Goal: Task Accomplishment & Management: Complete application form

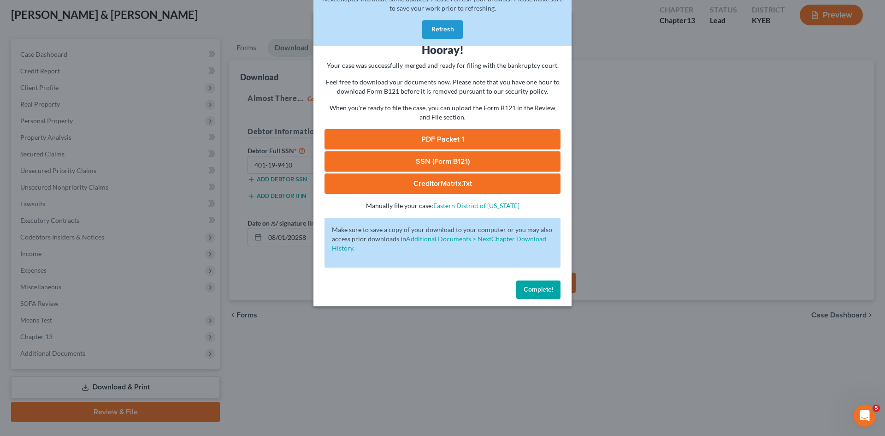
click at [445, 30] on button "Refresh" at bounding box center [442, 29] width 41 height 18
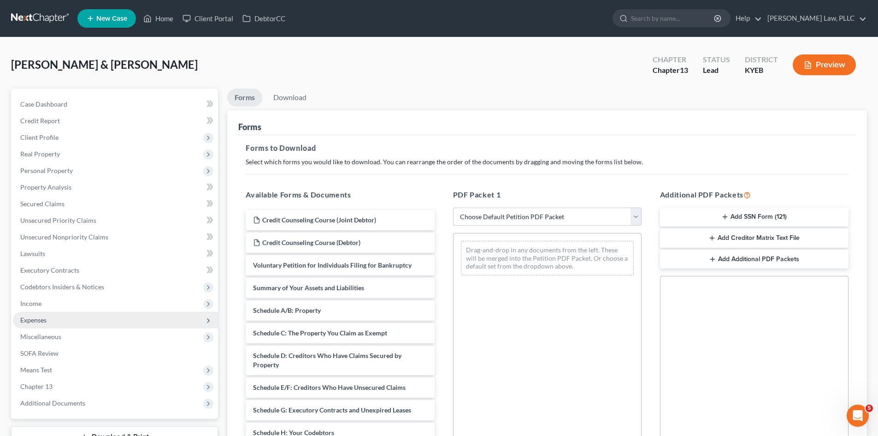
click at [35, 320] on span "Expenses" at bounding box center [33, 320] width 26 height 8
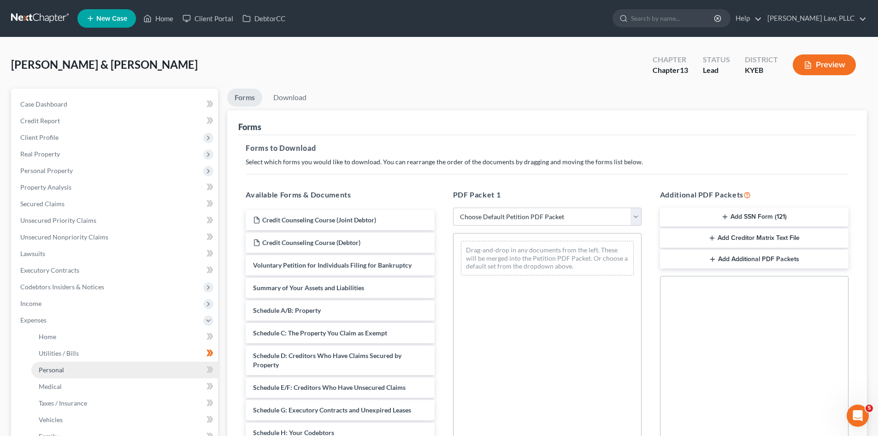
click at [56, 372] on span "Personal" at bounding box center [51, 370] width 25 height 8
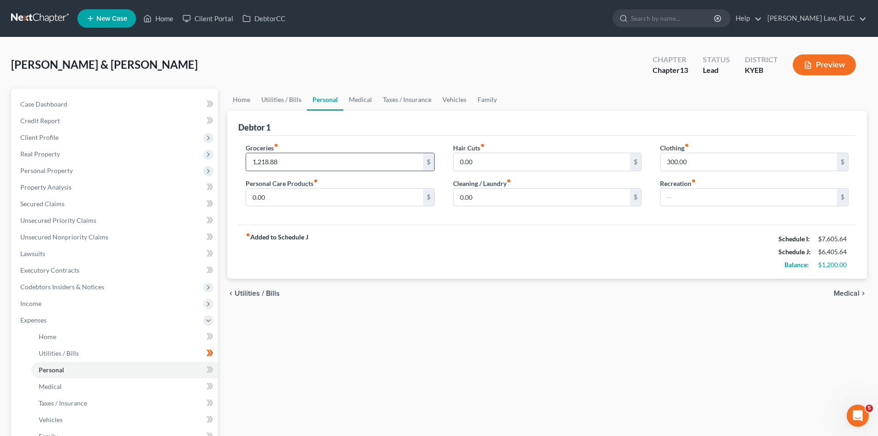
click at [305, 162] on input "1,218.88" at bounding box center [334, 162] width 177 height 18
type input "1,233"
click at [319, 134] on div "Debtor 1" at bounding box center [547, 123] width 618 height 25
click at [282, 97] on link "Utilities / Bills" at bounding box center [281, 100] width 51 height 22
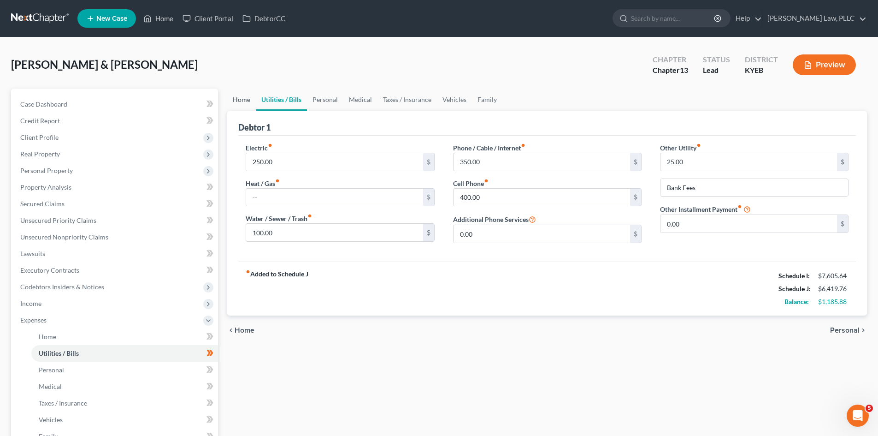
click at [240, 102] on link "Home" at bounding box center [241, 100] width 29 height 22
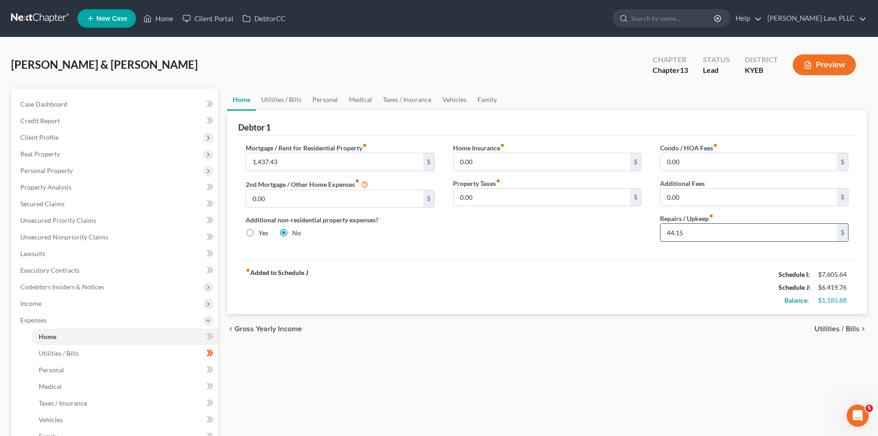
click at [698, 231] on input "44.15" at bounding box center [749, 233] width 177 height 18
click at [597, 281] on div "fiber_manual_record Added to Schedule J Schedule I: $7,605.64 Schedule J: $6,40…" at bounding box center [547, 287] width 618 height 54
click at [559, 190] on input "0.00" at bounding box center [542, 198] width 177 height 18
click at [739, 238] on input "29.27" at bounding box center [749, 233] width 177 height 18
type input "30.03"
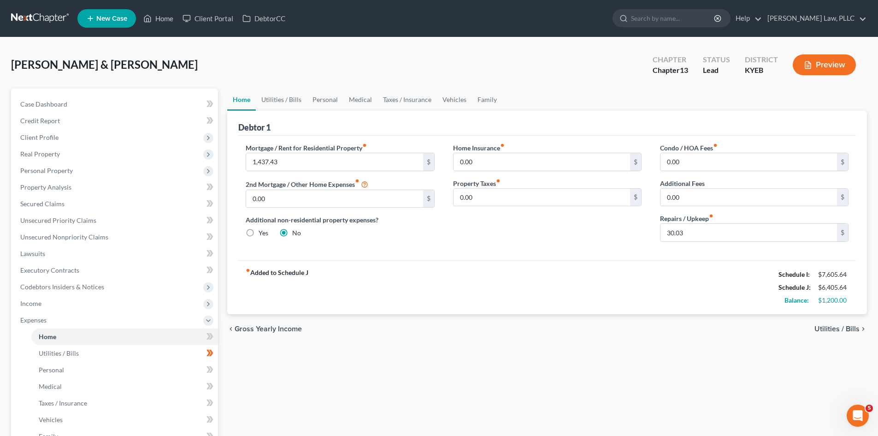
click at [718, 307] on div "fiber_manual_record Added to Schedule J Schedule I: $7,605.64 Schedule J: $6,40…" at bounding box center [547, 287] width 618 height 54
click at [289, 102] on link "Utilities / Bills" at bounding box center [281, 100] width 51 height 22
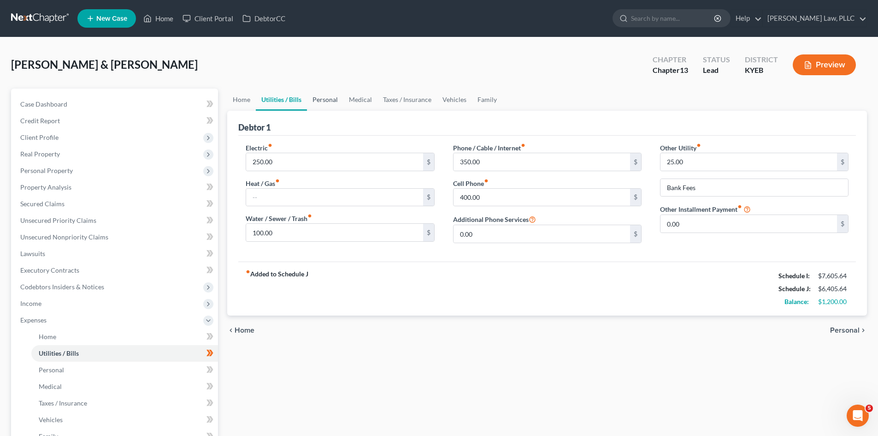
click at [331, 100] on link "Personal" at bounding box center [325, 100] width 36 height 22
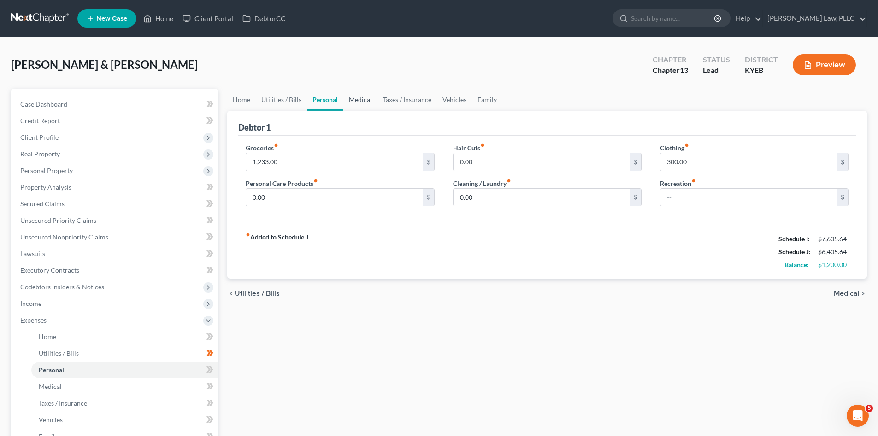
click at [355, 100] on link "Medical" at bounding box center [360, 100] width 34 height 22
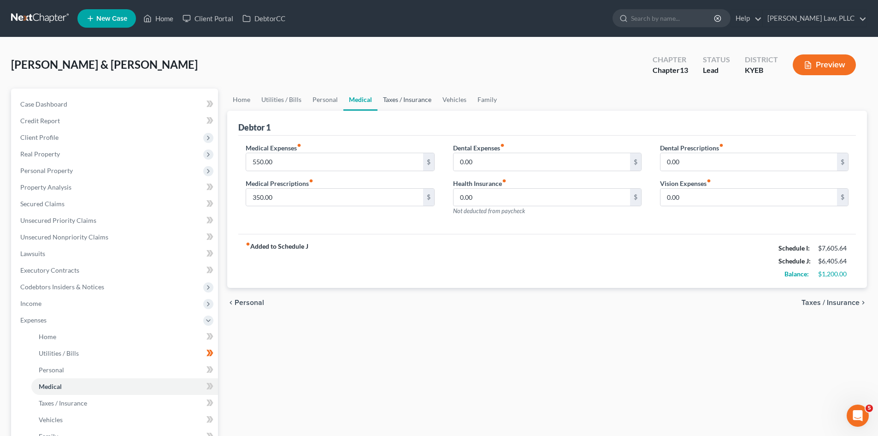
click at [417, 95] on link "Taxes / Insurance" at bounding box center [407, 100] width 59 height 22
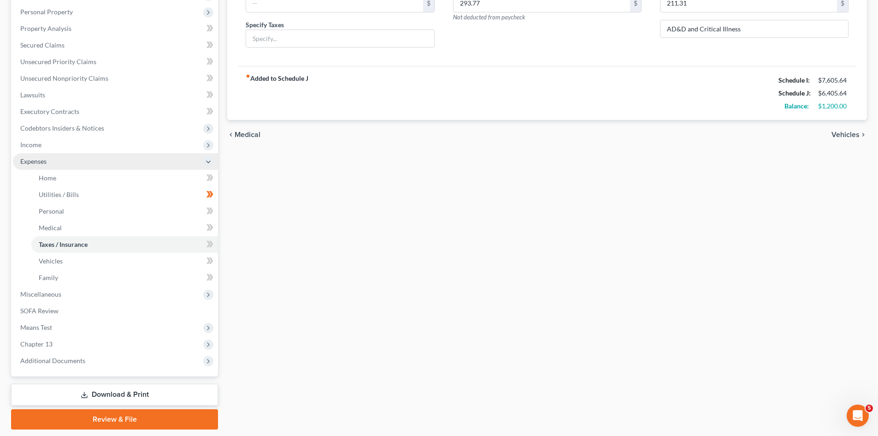
scroll to position [184, 0]
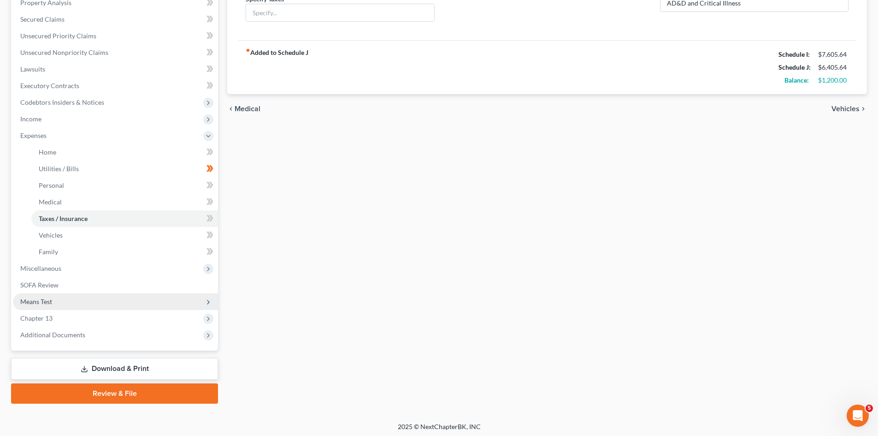
click at [41, 302] on span "Means Test" at bounding box center [36, 301] width 32 height 8
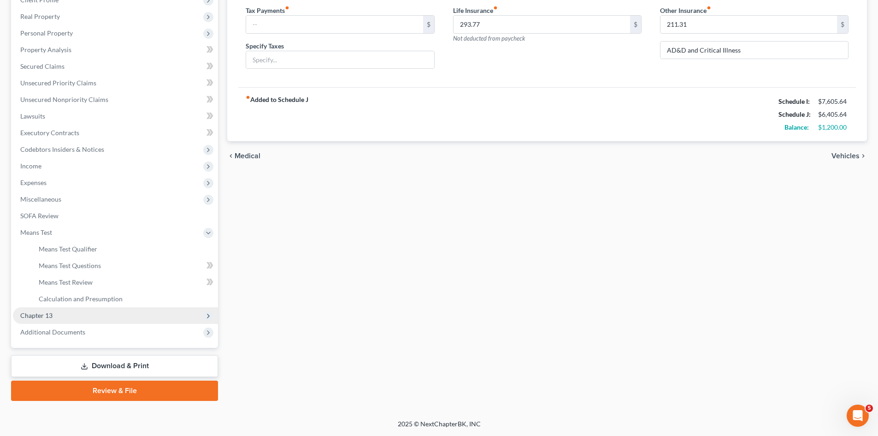
scroll to position [137, 0]
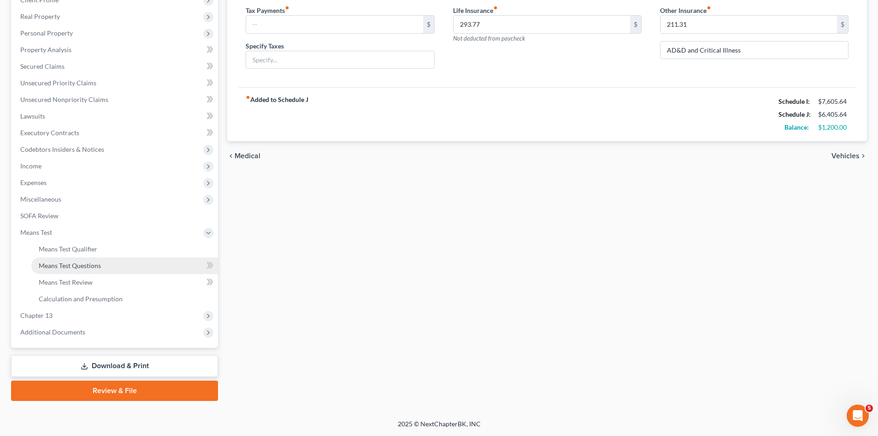
click at [67, 261] on span "Means Test Questions" at bounding box center [70, 265] width 62 height 8
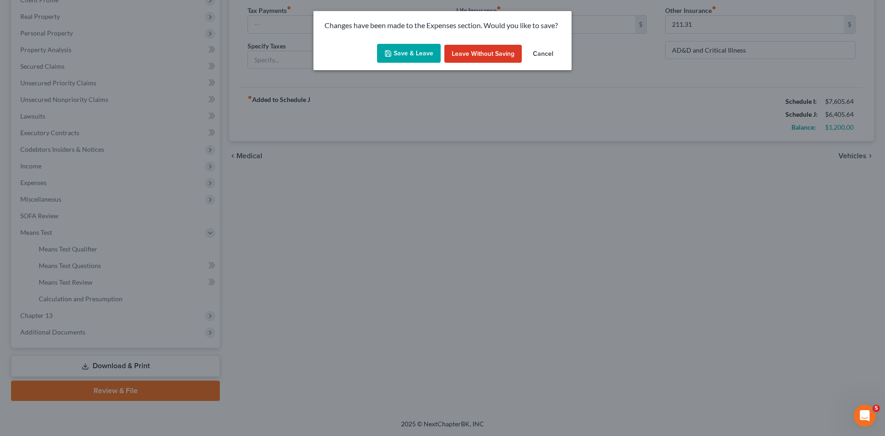
click at [413, 53] on button "Save & Leave" at bounding box center [409, 53] width 64 height 19
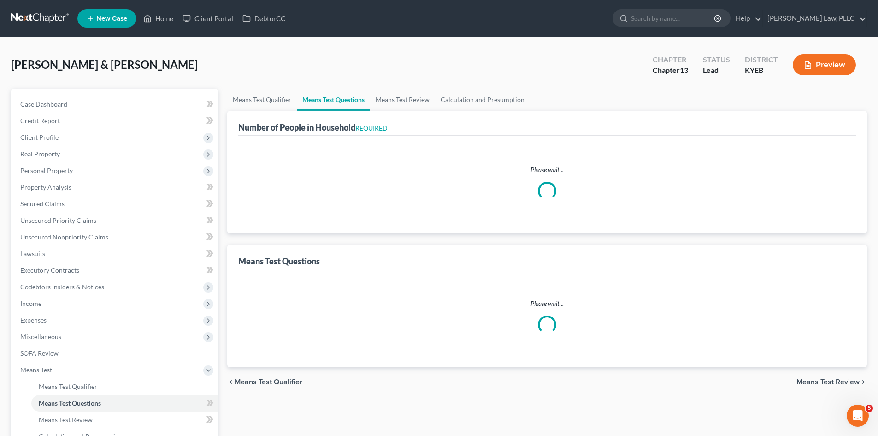
select select "0"
select select "60"
select select "1"
select select "60"
select select "2"
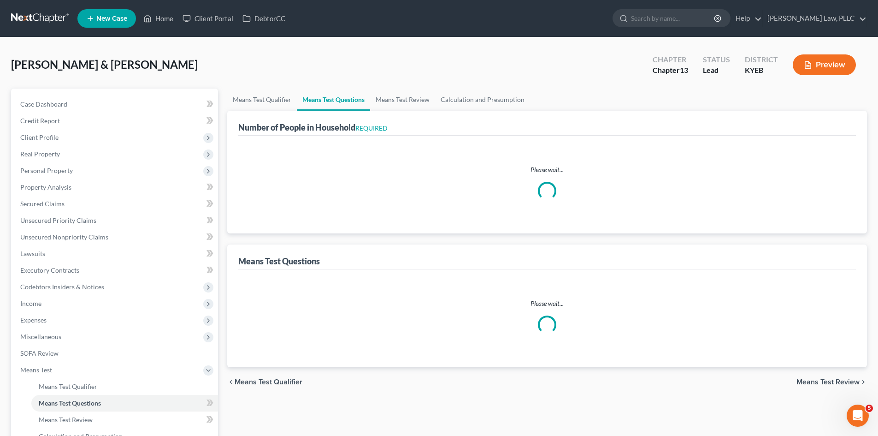
select select "2"
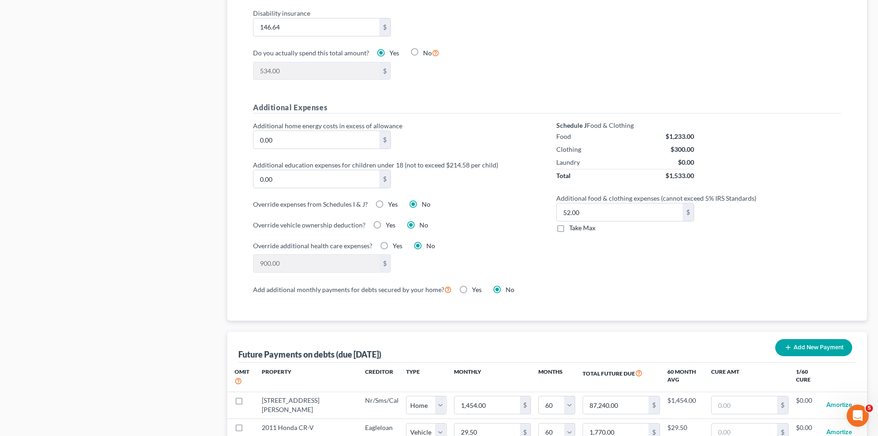
scroll to position [599, 0]
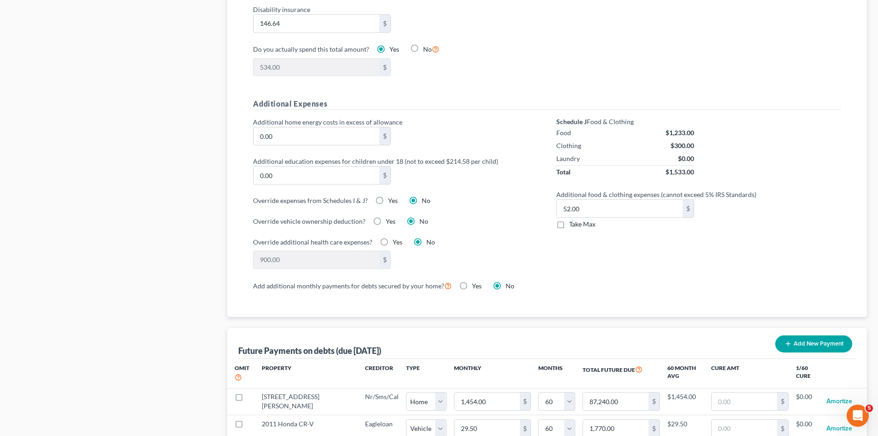
click at [569, 219] on label "Take Max" at bounding box center [582, 223] width 26 height 9
click at [573, 219] on input "Take Max" at bounding box center [576, 222] width 6 height 6
checkbox input "true"
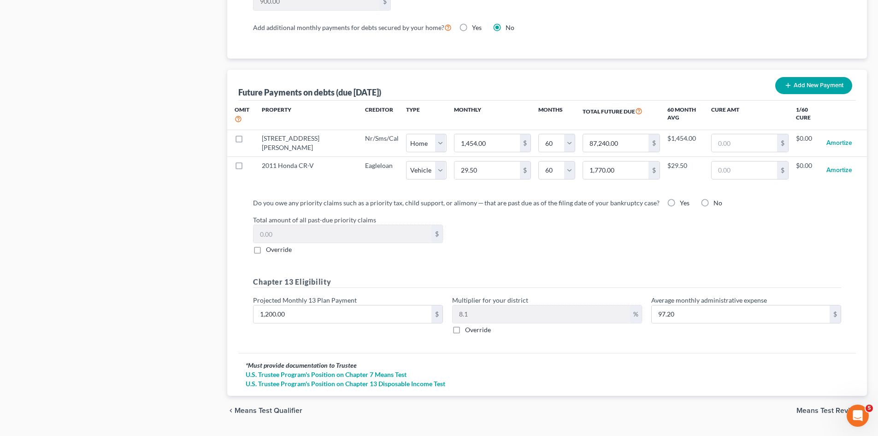
scroll to position [873, 0]
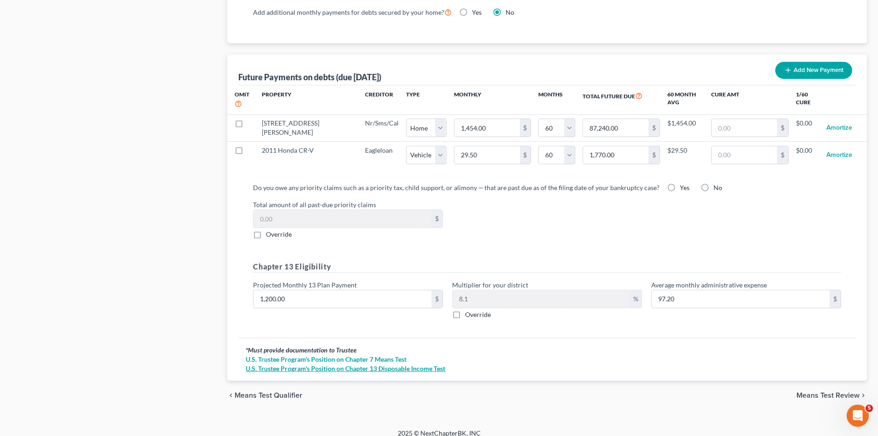
click at [361, 364] on link "U.S. Trustee Program's Position on Chapter 13 Disposable Income Test" at bounding box center [547, 368] width 603 height 9
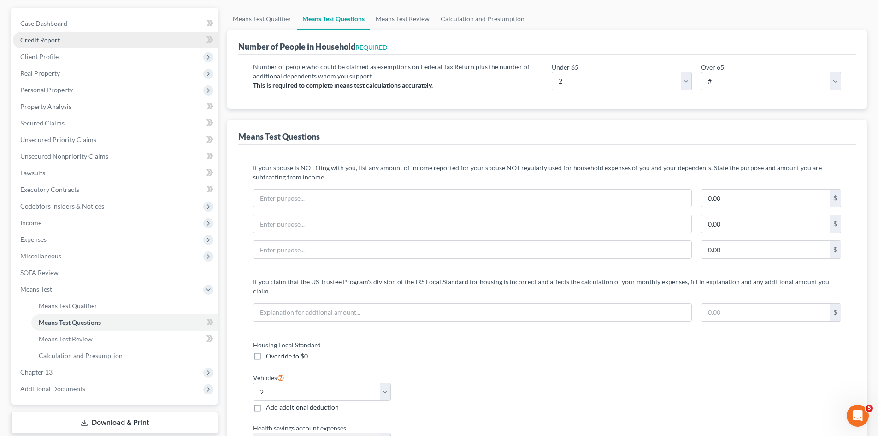
scroll to position [92, 0]
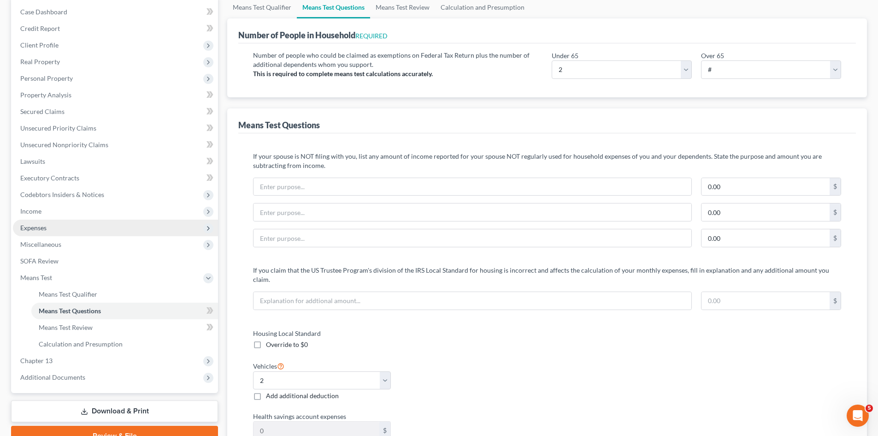
click at [41, 228] on span "Expenses" at bounding box center [33, 228] width 26 height 8
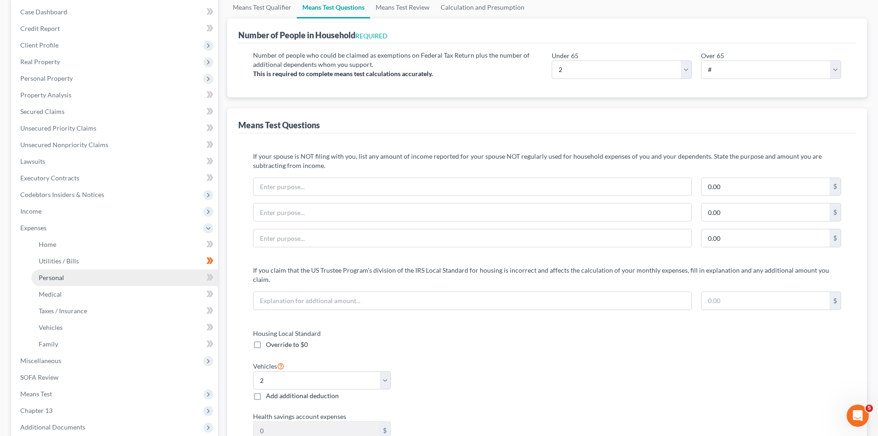
click at [56, 281] on link "Personal" at bounding box center [124, 277] width 187 height 17
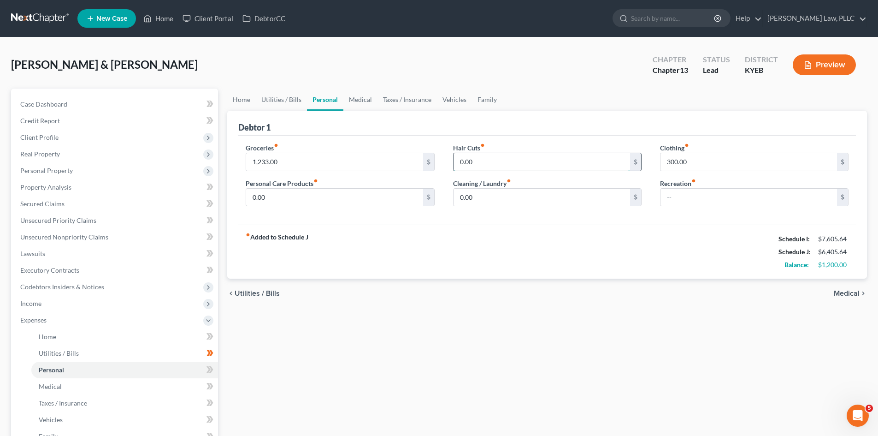
click at [460, 165] on input "0.00" at bounding box center [542, 162] width 177 height 18
click at [461, 162] on input "0.00" at bounding box center [542, 162] width 177 height 18
click at [265, 163] on input "1,233.00" at bounding box center [334, 162] width 177 height 18
click at [259, 160] on input "123.00" at bounding box center [334, 162] width 177 height 18
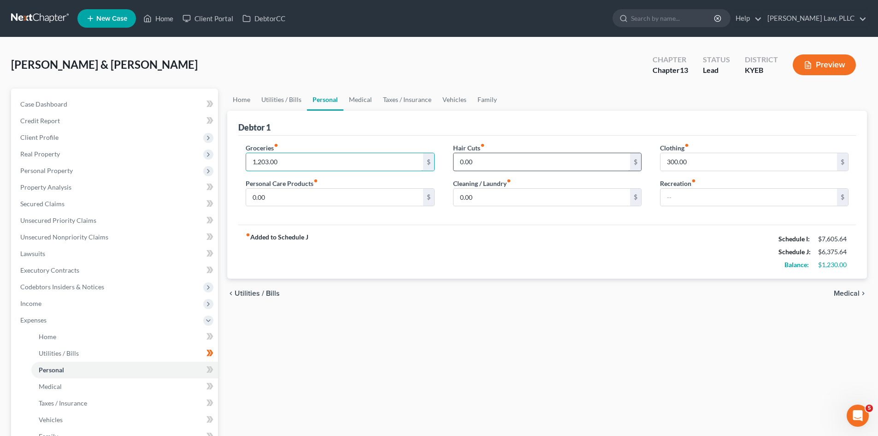
type input "1,203.00"
click at [460, 162] on input "0.00" at bounding box center [542, 162] width 177 height 18
click at [456, 162] on input "0.00" at bounding box center [542, 162] width 177 height 18
type input "30.00"
click at [610, 313] on div "Home Utilities / Bills Personal Medical Taxes / Insurance Vehicles Family Debto…" at bounding box center [547, 338] width 649 height 499
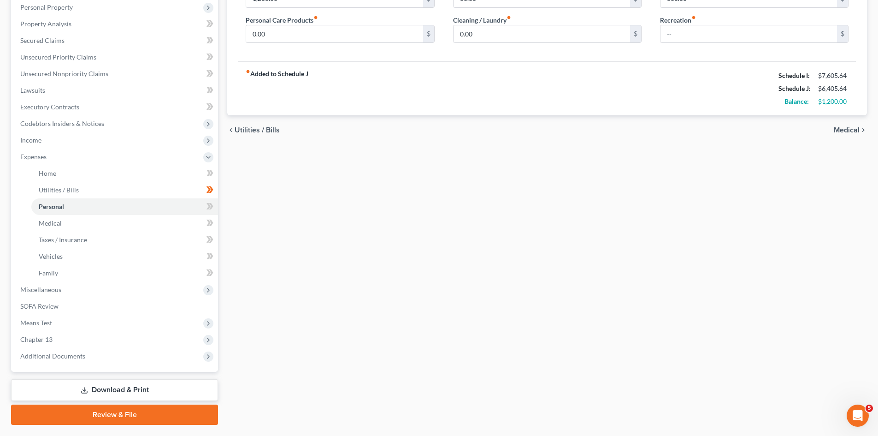
scroll to position [187, 0]
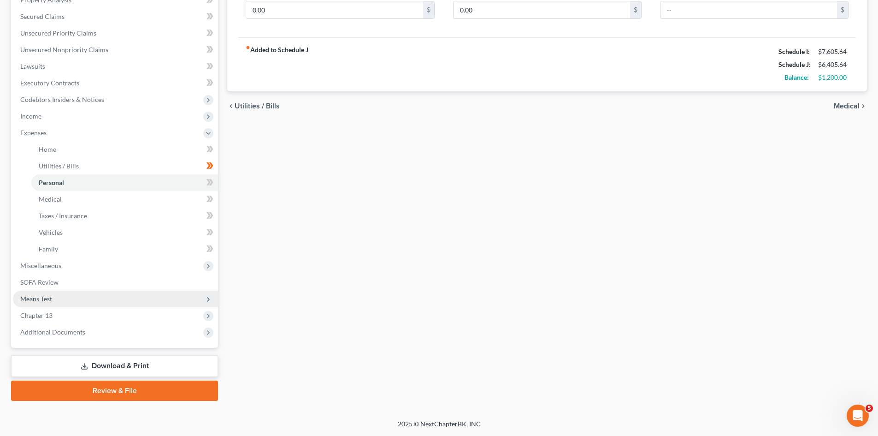
click at [45, 299] on span "Means Test" at bounding box center [36, 299] width 32 height 8
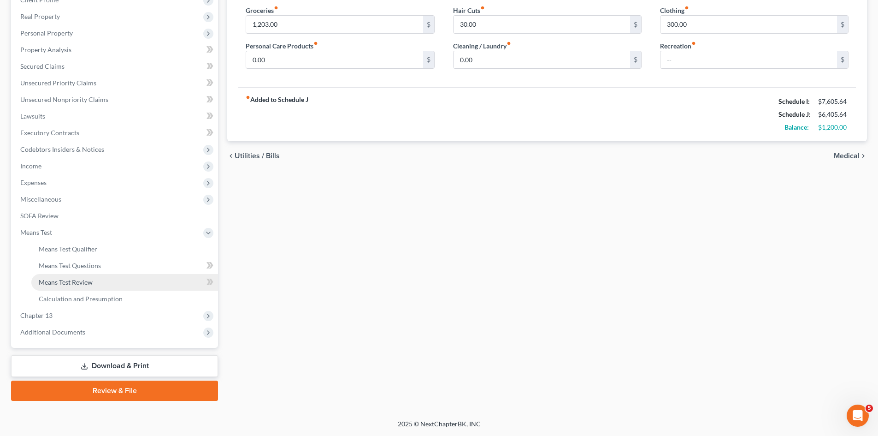
scroll to position [137, 0]
click at [463, 250] on div "Home Utilities / Bills Personal Medical Taxes / Insurance Vehicles Family Debto…" at bounding box center [547, 175] width 649 height 449
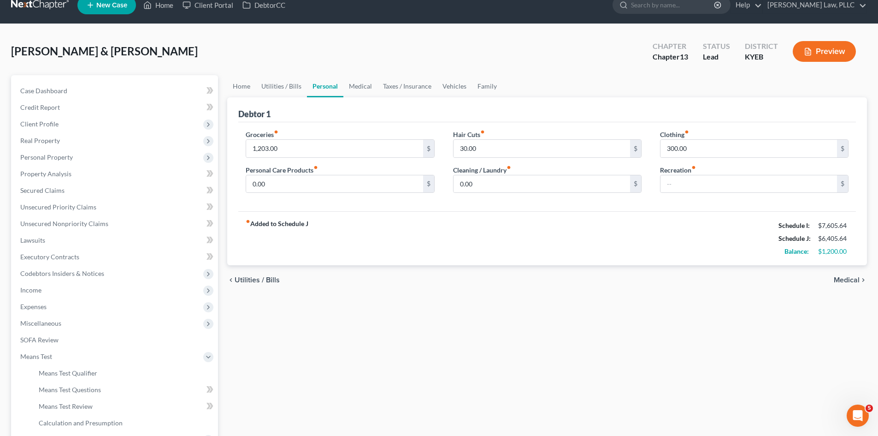
scroll to position [0, 0]
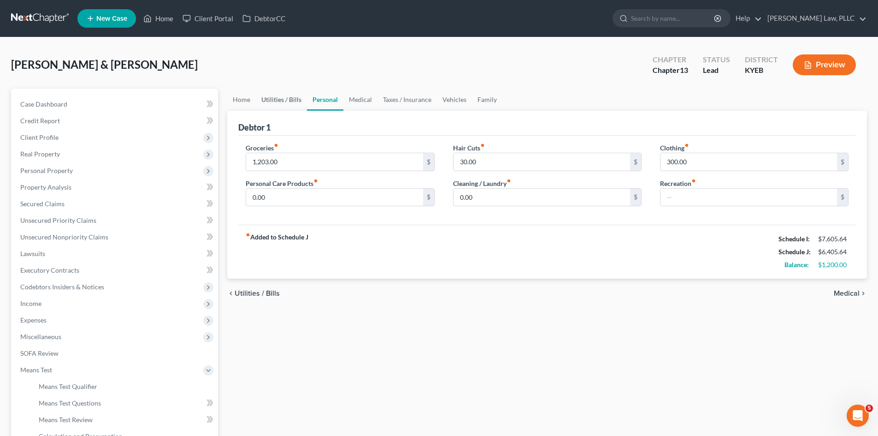
click at [278, 101] on link "Utilities / Bills" at bounding box center [281, 100] width 51 height 22
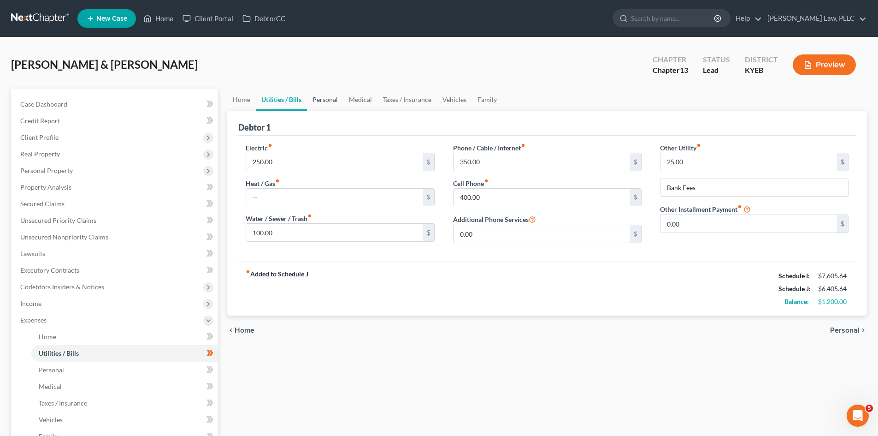
click at [334, 101] on link "Personal" at bounding box center [325, 100] width 36 height 22
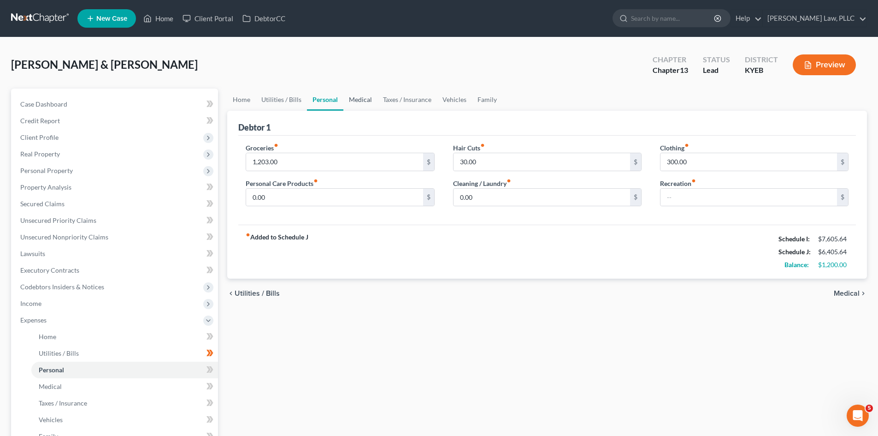
click at [361, 100] on link "Medical" at bounding box center [360, 100] width 34 height 22
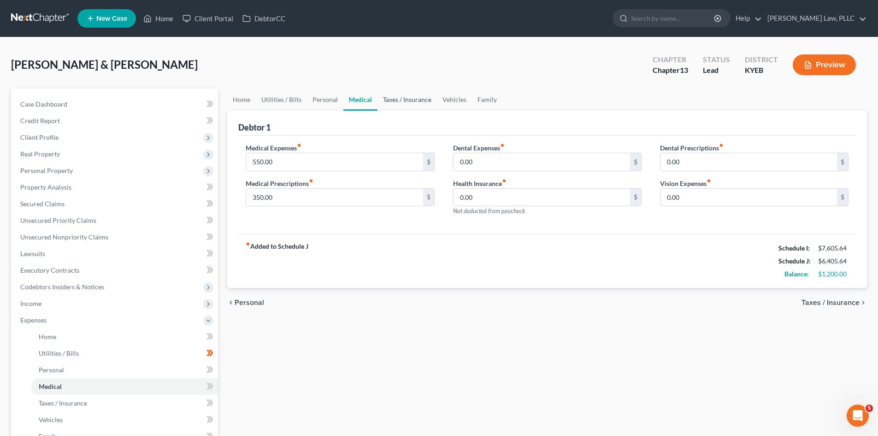
click at [408, 101] on link "Taxes / Insurance" at bounding box center [407, 100] width 59 height 22
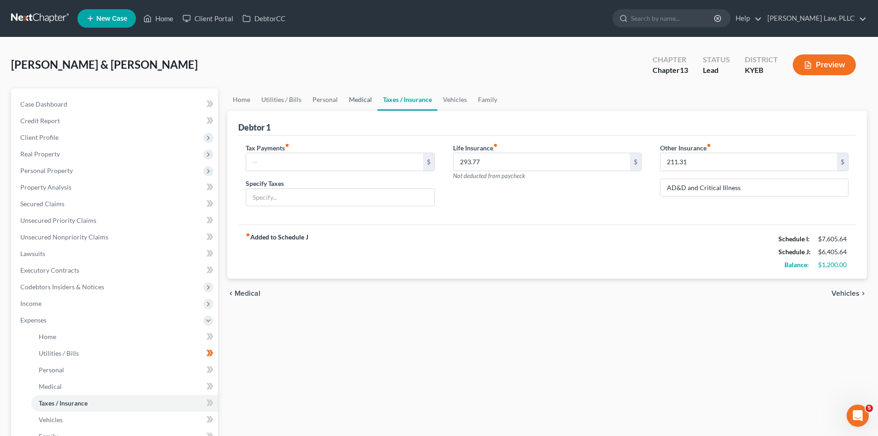
click at [358, 100] on link "Medical" at bounding box center [360, 100] width 34 height 22
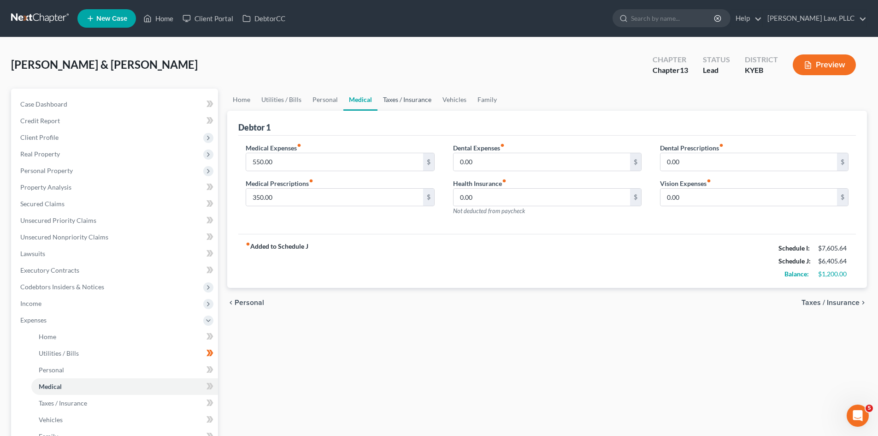
click at [402, 98] on link "Taxes / Insurance" at bounding box center [407, 100] width 59 height 22
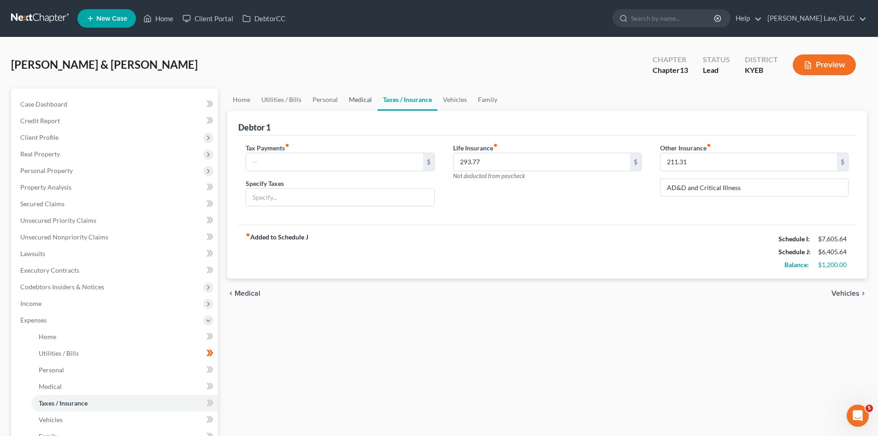
click at [357, 99] on link "Medical" at bounding box center [360, 100] width 34 height 22
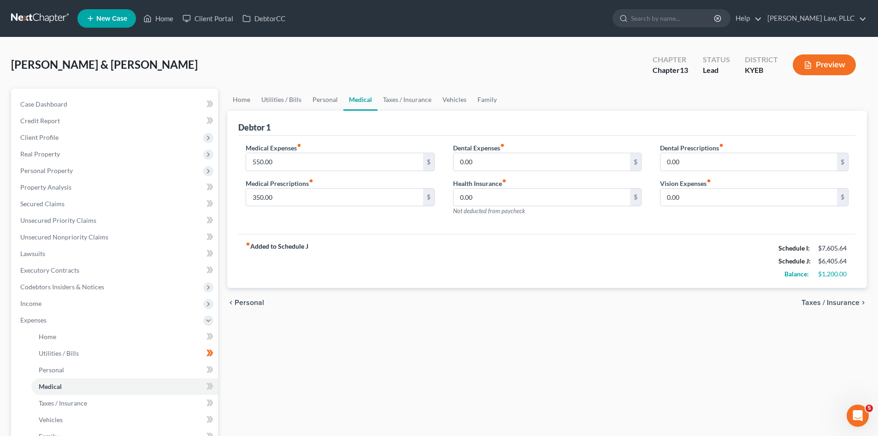
click at [461, 311] on div "chevron_left Personal Taxes / Insurance chevron_right" at bounding box center [547, 303] width 640 height 30
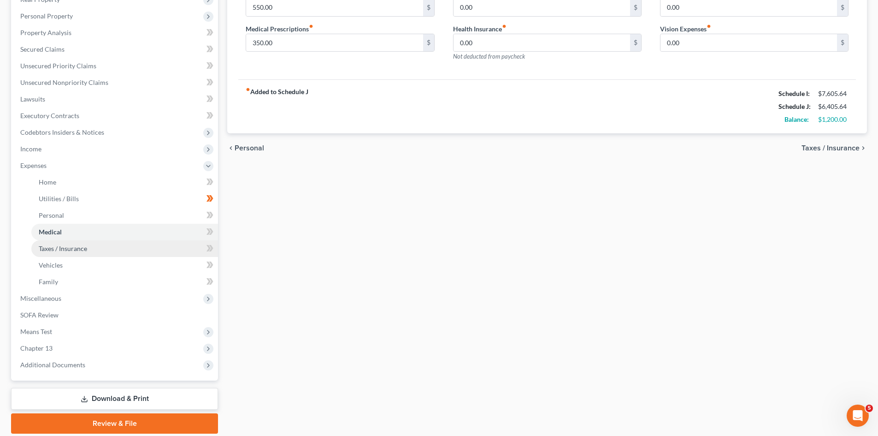
scroll to position [138, 0]
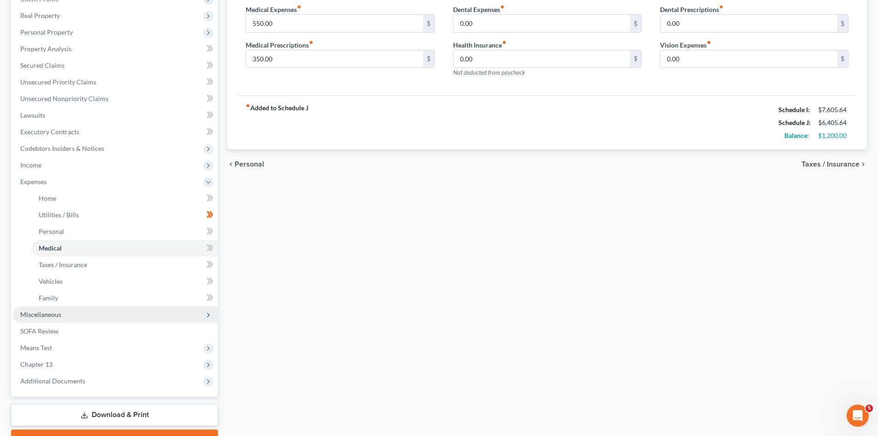
click at [40, 315] on span "Miscellaneous" at bounding box center [40, 314] width 41 height 8
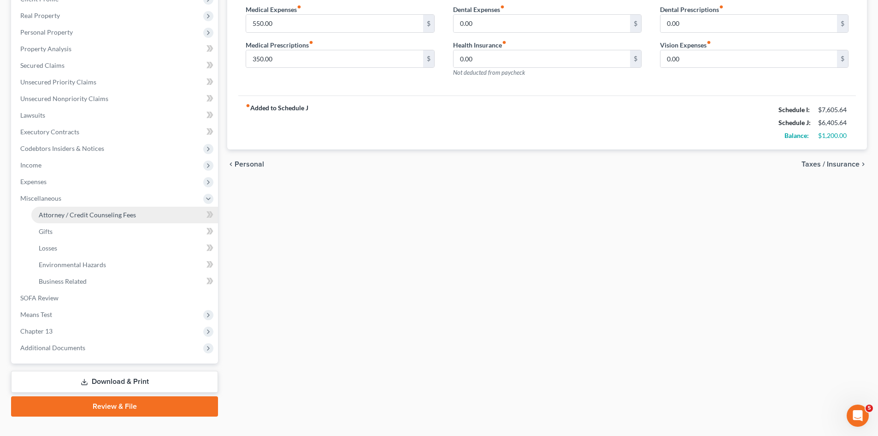
click at [91, 213] on span "Attorney / Credit Counseling Fees" at bounding box center [87, 215] width 97 height 8
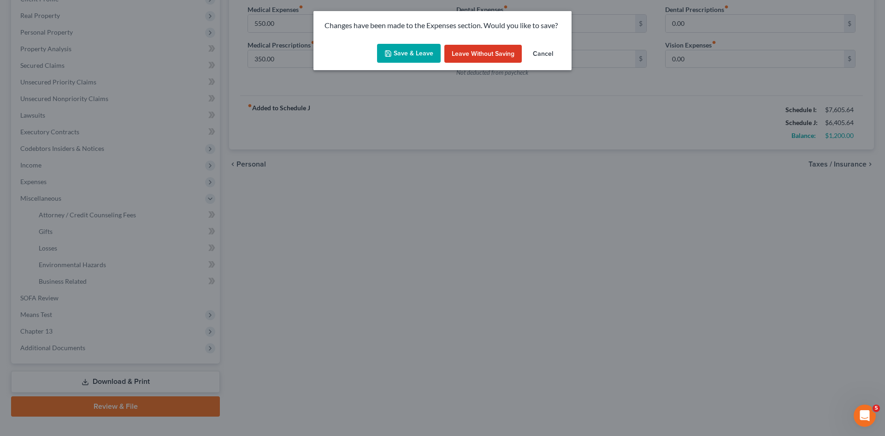
click at [417, 48] on button "Save & Leave" at bounding box center [409, 53] width 64 height 19
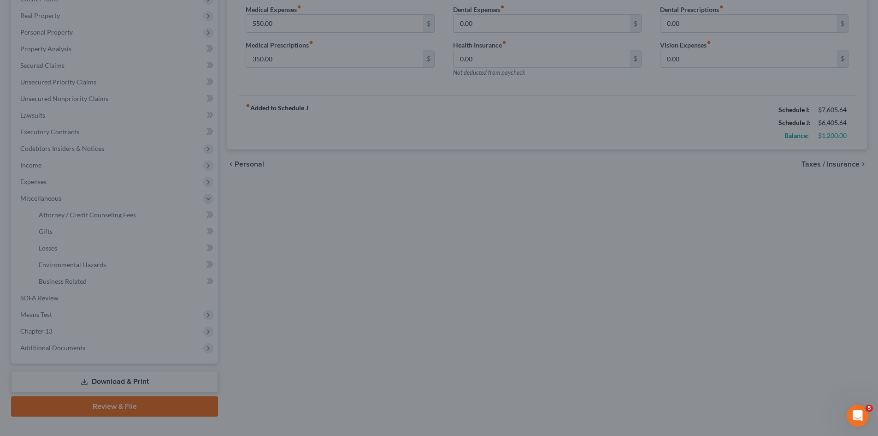
select select "0"
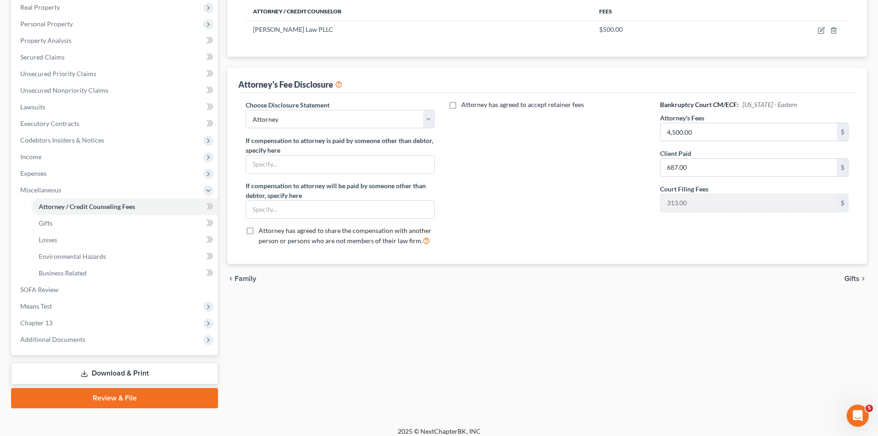
scroll to position [154, 0]
